Goal: Task Accomplishment & Management: Use online tool/utility

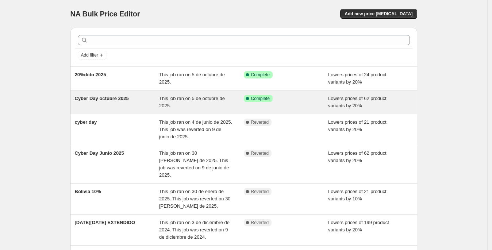
click at [233, 108] on div "This job ran on 5 de octubre de 2025." at bounding box center [201, 102] width 85 height 15
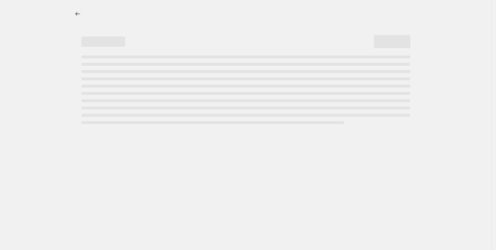
select select "percentage"
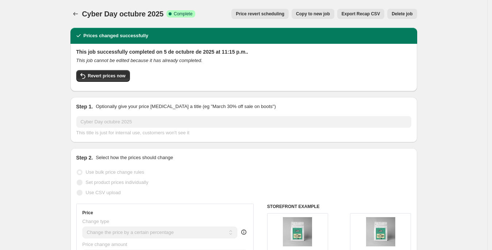
click at [75, 9] on button "Price change jobs" at bounding box center [75, 14] width 10 height 10
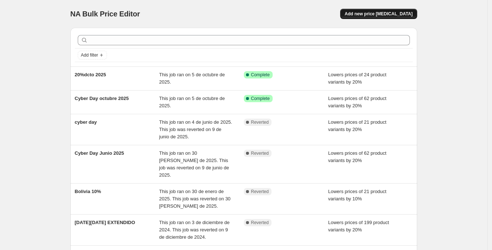
click at [392, 12] on span "Add new price [MEDICAL_DATA]" at bounding box center [378, 14] width 68 height 6
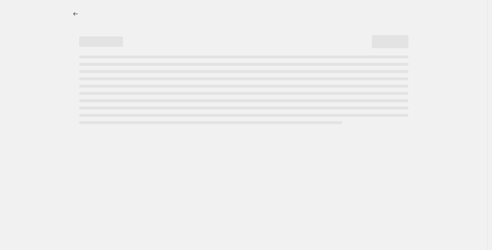
select select "percentage"
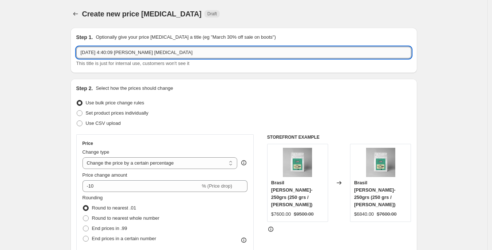
click at [132, 50] on input "[DATE] 4:40:09 [PERSON_NAME] [MEDICAL_DATA]" at bounding box center [243, 53] width 335 height 12
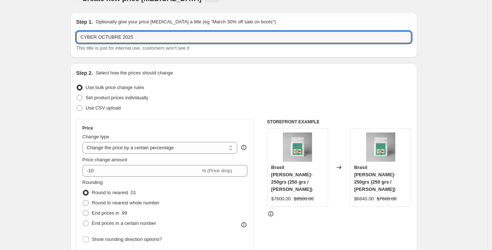
scroll to position [51, 0]
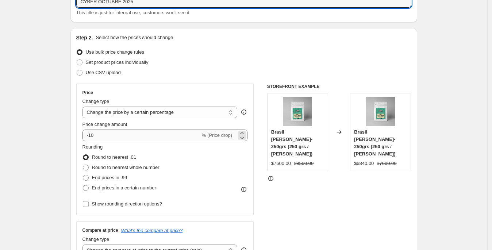
type input "CYBER OCTUBRE 2025"
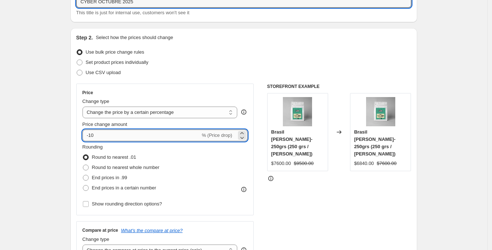
click at [125, 136] on input "-10" at bounding box center [141, 135] width 118 height 12
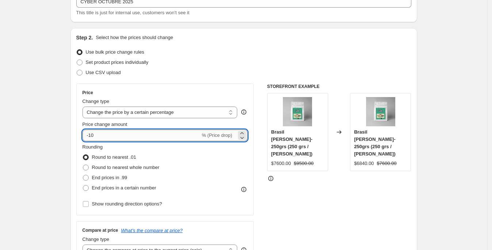
type input "-1"
type input "-20"
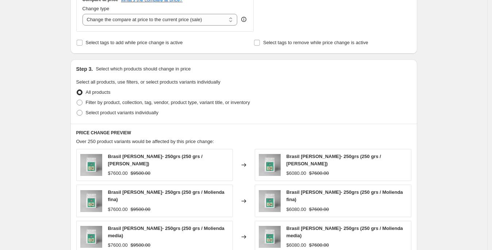
scroll to position [278, 0]
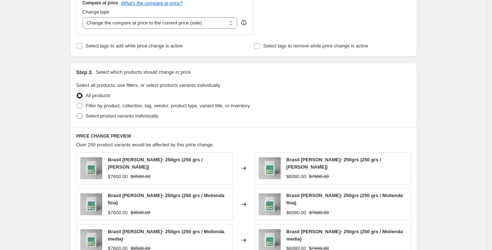
click at [81, 113] on span at bounding box center [80, 116] width 6 height 6
click at [77, 113] on input "Select product variants individually" at bounding box center [77, 113] width 0 height 0
radio input "true"
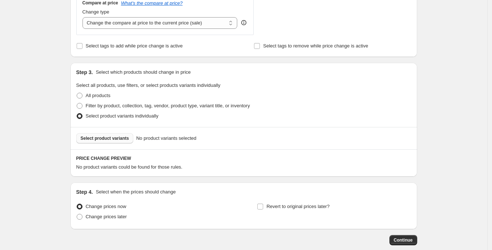
click at [123, 137] on span "Select product variants" at bounding box center [105, 138] width 49 height 6
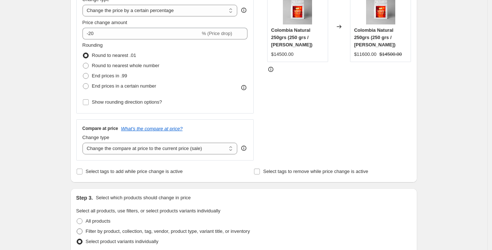
scroll to position [272, 0]
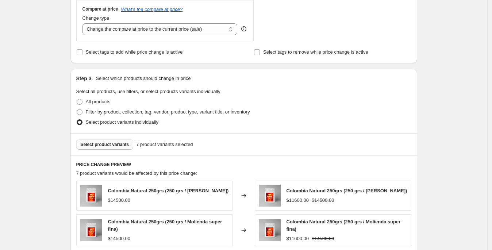
click at [112, 145] on span "Select product variants" at bounding box center [105, 145] width 49 height 6
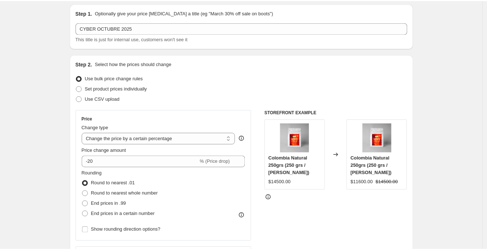
scroll to position [0, 0]
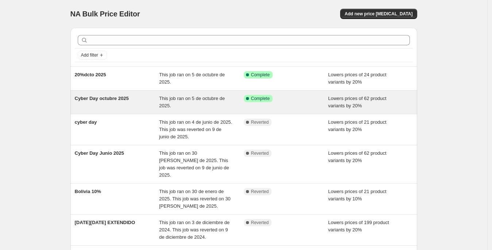
click at [260, 97] on span "Complete" at bounding box center [260, 99] width 19 height 6
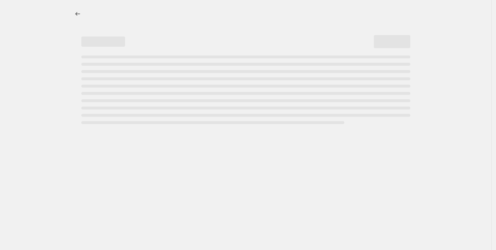
select select "percentage"
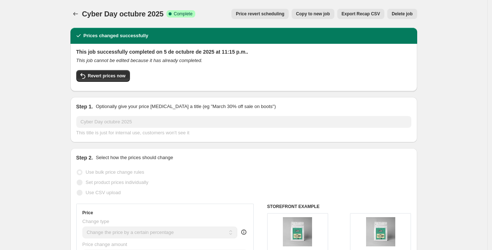
click at [270, 13] on span "Price revert scheduling" at bounding box center [260, 14] width 49 height 6
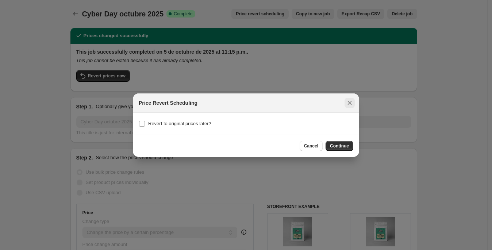
click at [345, 101] on button "Close" at bounding box center [349, 103] width 10 height 10
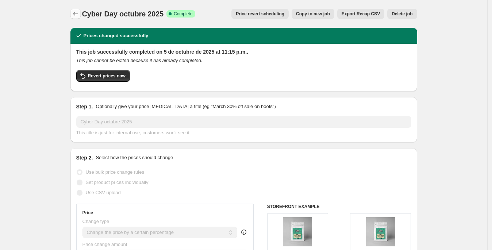
click at [77, 11] on icon "Price change jobs" at bounding box center [75, 13] width 7 height 7
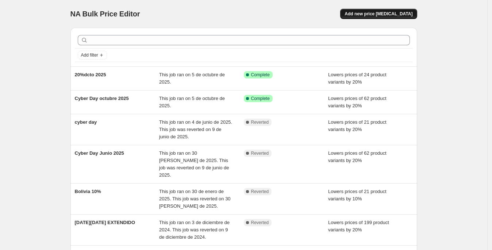
click at [383, 15] on span "Add new price [MEDICAL_DATA]" at bounding box center [378, 14] width 68 height 6
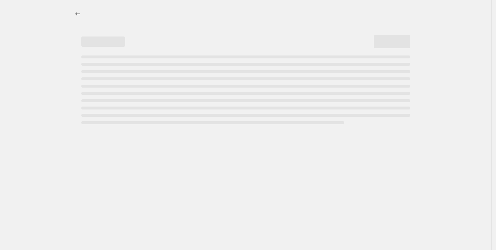
select select "percentage"
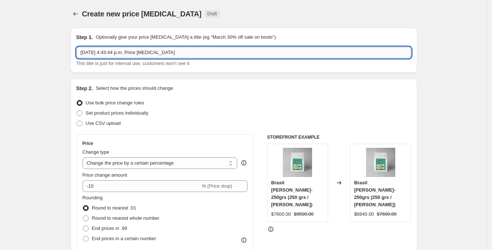
click at [177, 54] on input "6 oct 2025, 4:43:44 p.m. Price change job" at bounding box center [243, 53] width 335 height 12
click at [112, 50] on input "CYBER DAY PCTUBRE 2025" at bounding box center [243, 53] width 335 height 12
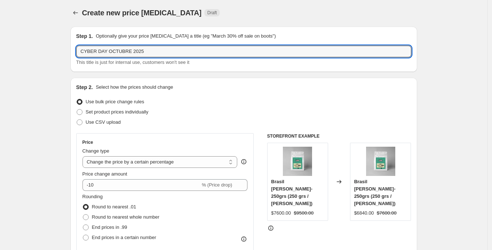
scroll to position [68, 0]
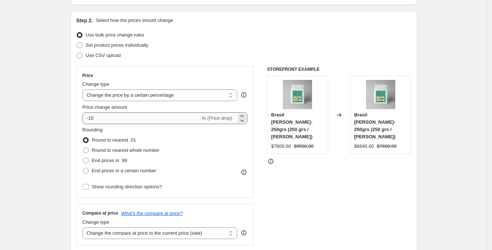
type input "CYBER DAY OCTUBRE 2025"
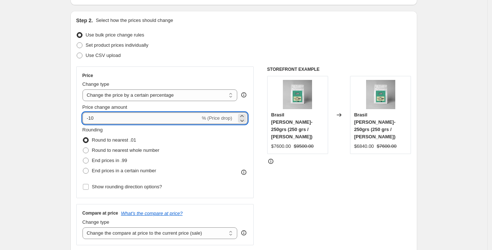
click at [91, 119] on input "-10" at bounding box center [141, 118] width 118 height 12
click at [93, 118] on input "-10" at bounding box center [141, 118] width 118 height 12
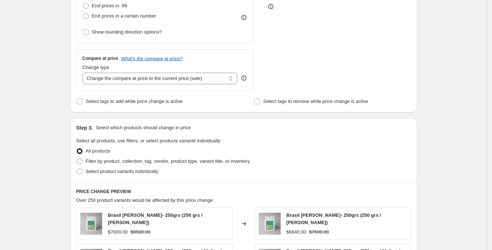
scroll to position [239, 0]
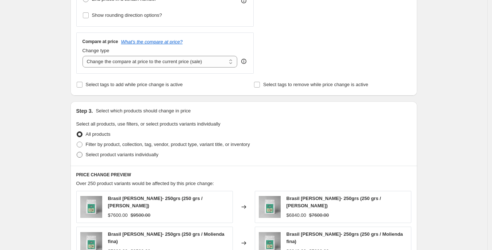
type input "-20"
click at [91, 155] on span "Select product variants individually" at bounding box center [122, 154] width 73 height 5
click at [77, 152] on input "Select product variants individually" at bounding box center [77, 152] width 0 height 0
radio input "true"
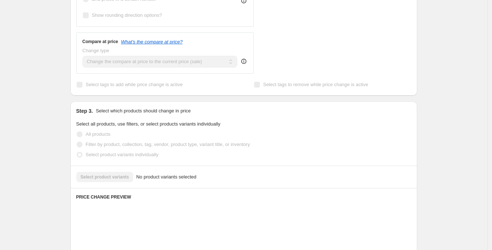
click at [118, 176] on div "Select product variants No product variants selected" at bounding box center [243, 177] width 335 height 10
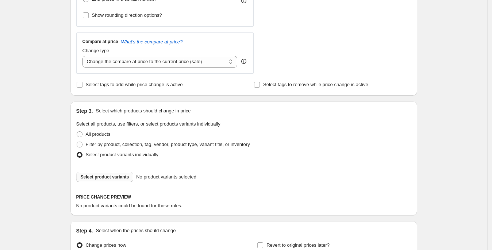
click at [96, 173] on button "Select product variants" at bounding box center [104, 177] width 57 height 10
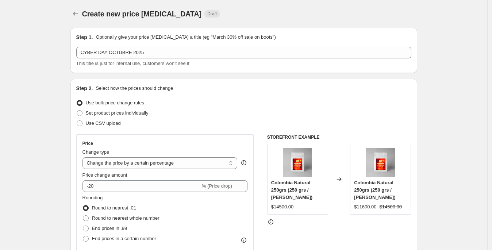
scroll to position [505, 0]
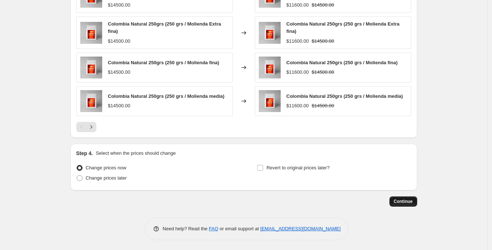
click at [409, 199] on span "Continue" at bounding box center [403, 201] width 19 height 6
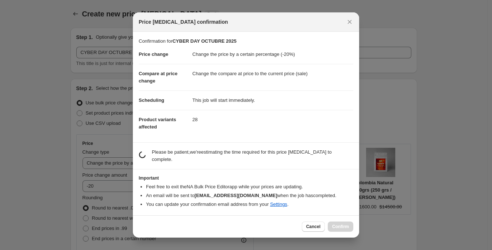
scroll to position [0, 0]
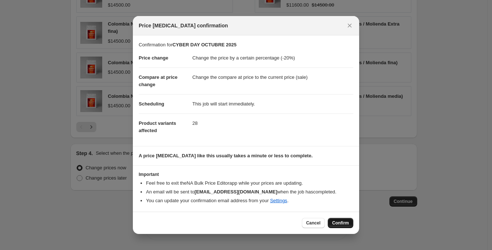
click at [341, 225] on span "Confirm" at bounding box center [340, 223] width 17 height 6
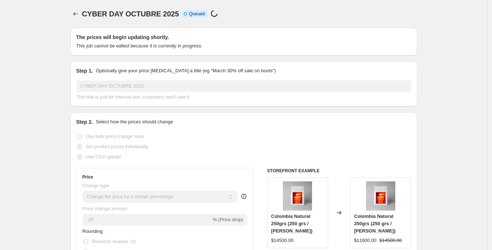
scroll to position [505, 0]
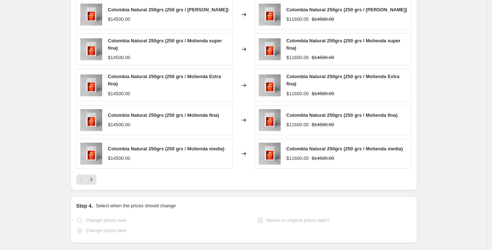
select select "percentage"
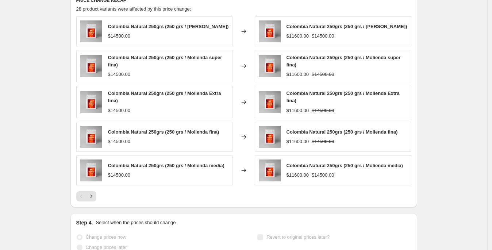
scroll to position [0, 0]
